Goal: Obtain resource: Download file/media

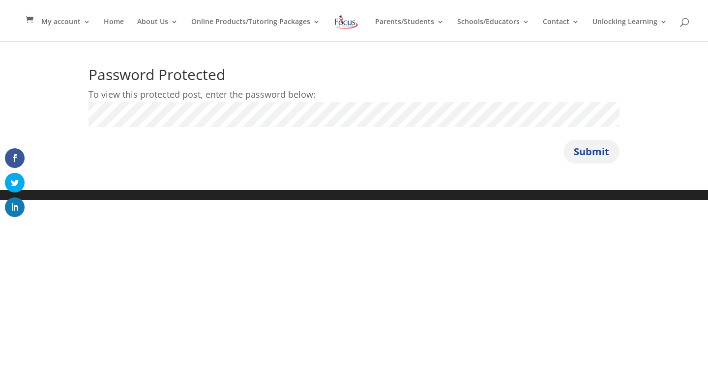
click at [587, 151] on button "Submit" at bounding box center [591, 152] width 56 height 24
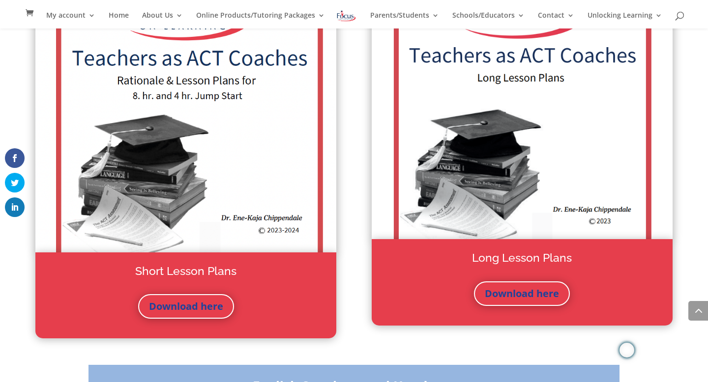
scroll to position [1229, 0]
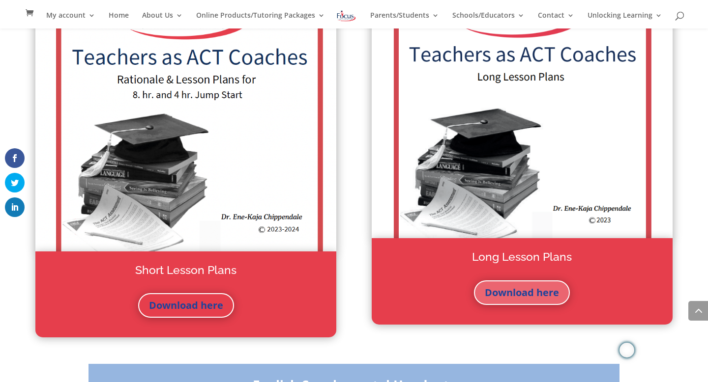
click at [512, 296] on link "Download here" at bounding box center [522, 293] width 96 height 25
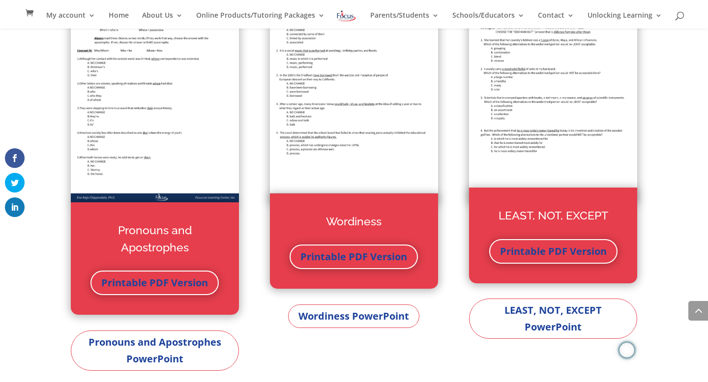
scroll to position [2446, 0]
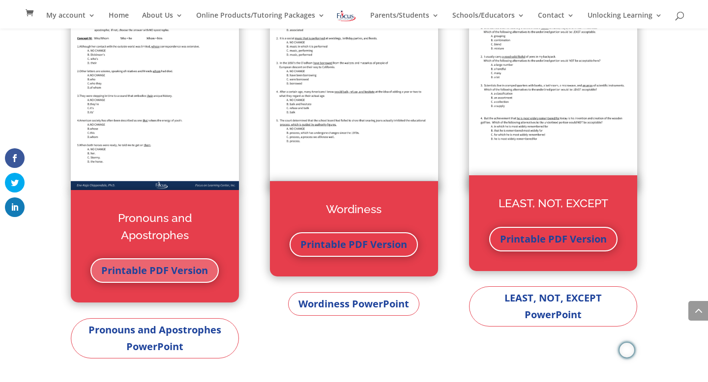
click at [154, 271] on link "Printable PDF Version" at bounding box center [154, 270] width 128 height 25
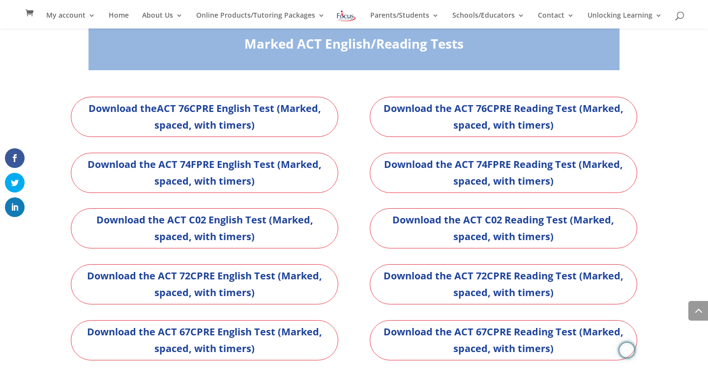
scroll to position [3212, 0]
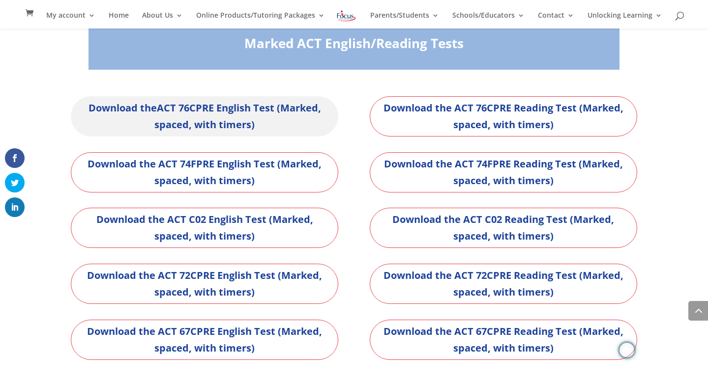
click at [290, 120] on link "Download theACT 76CPRE English Test (Marked, spaced, with timers)" at bounding box center [204, 116] width 267 height 40
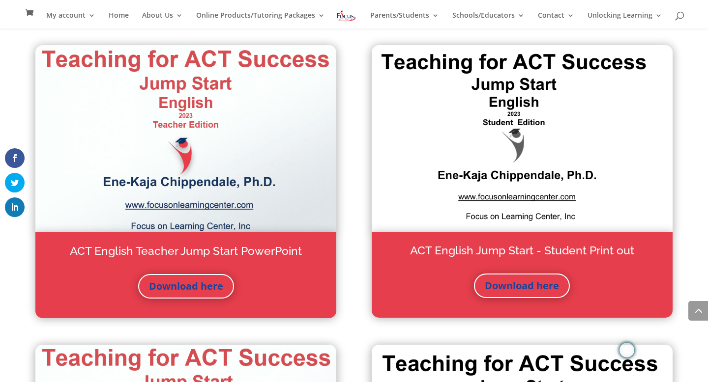
scroll to position [455, 0]
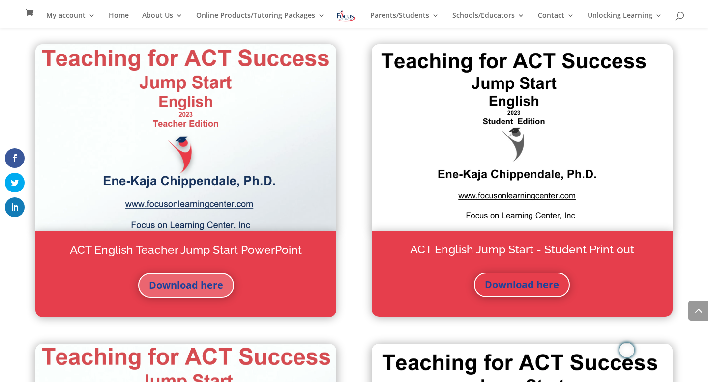
click at [189, 283] on link "Download here" at bounding box center [186, 285] width 96 height 25
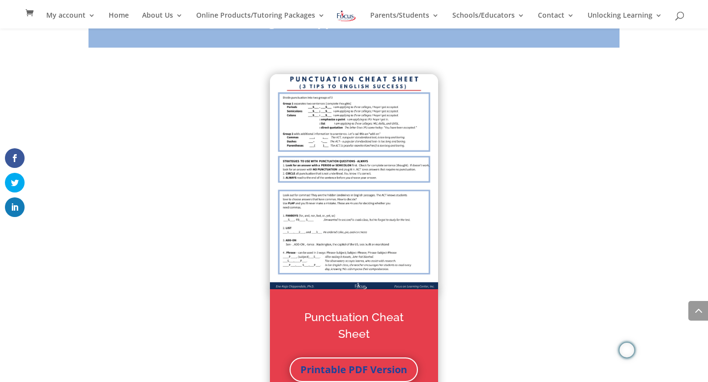
scroll to position [1588, 0]
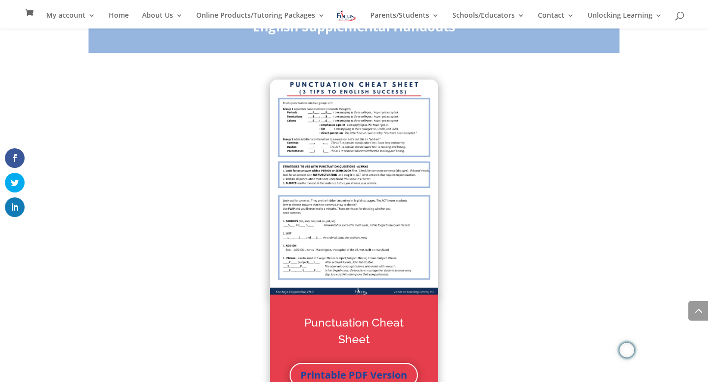
click at [319, 244] on img at bounding box center [354, 188] width 168 height 217
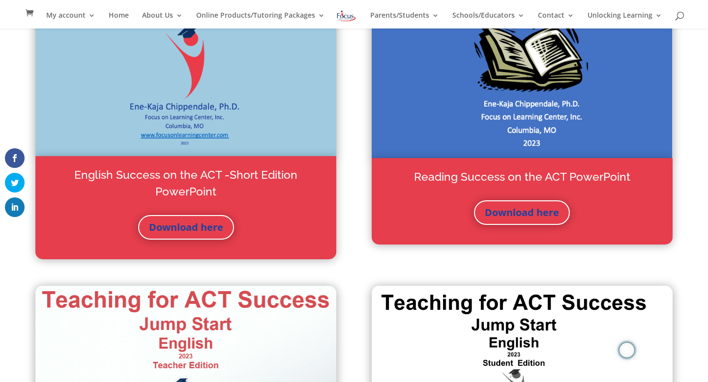
scroll to position [0, 0]
